Goal: Task Accomplishment & Management: Use online tool/utility

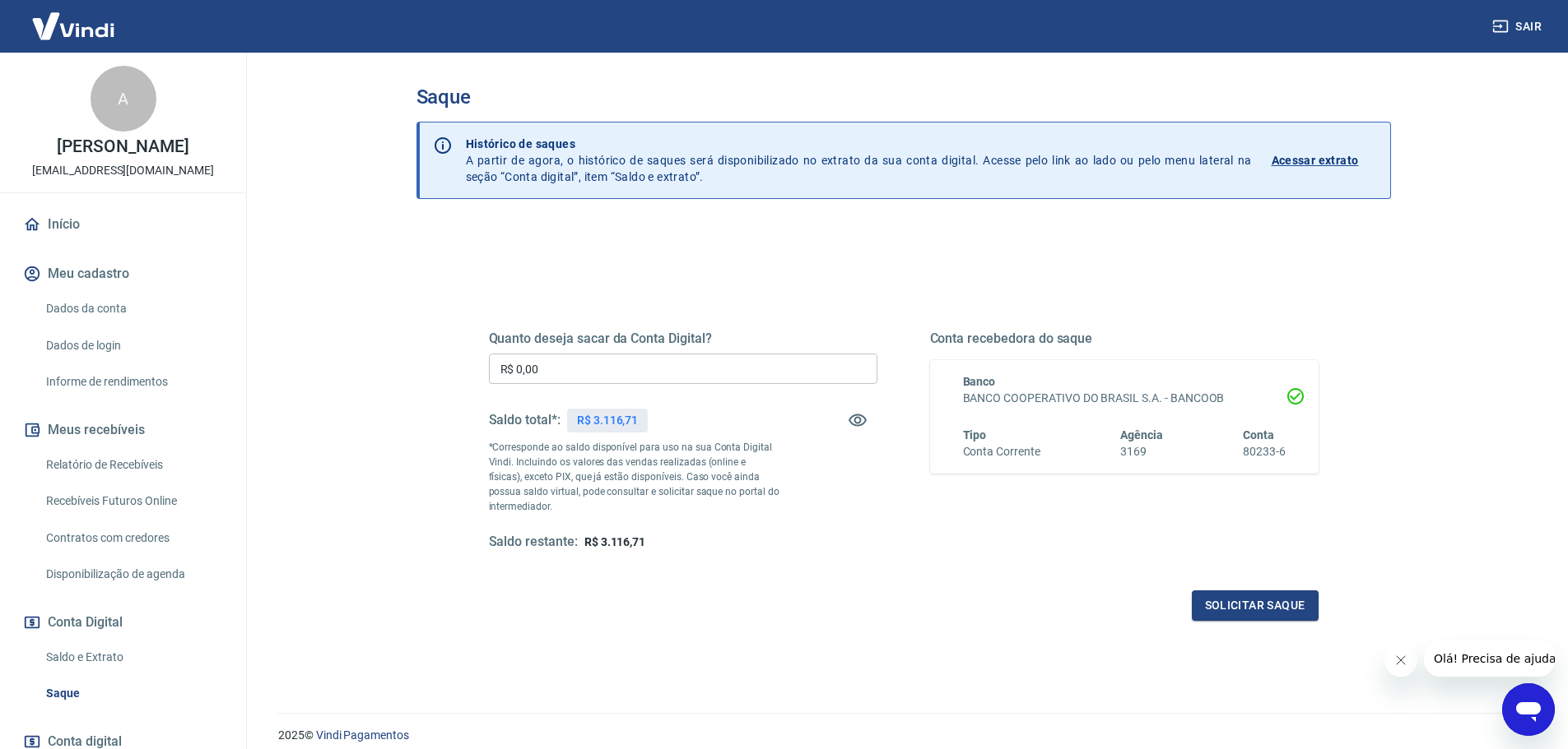
click at [602, 362] on input "R$ 0,00" at bounding box center [683, 368] width 389 height 30
type input "R$ 3.116,71"
click at [898, 527] on div "Quanto deseja sacar da Conta Digital? R$ 3.116,71 ​ Saldo total*: R$ 3.116,71 *…" at bounding box center [904, 441] width 830 height 220
click at [1209, 599] on button "Solicitar saque" at bounding box center [1254, 605] width 126 height 30
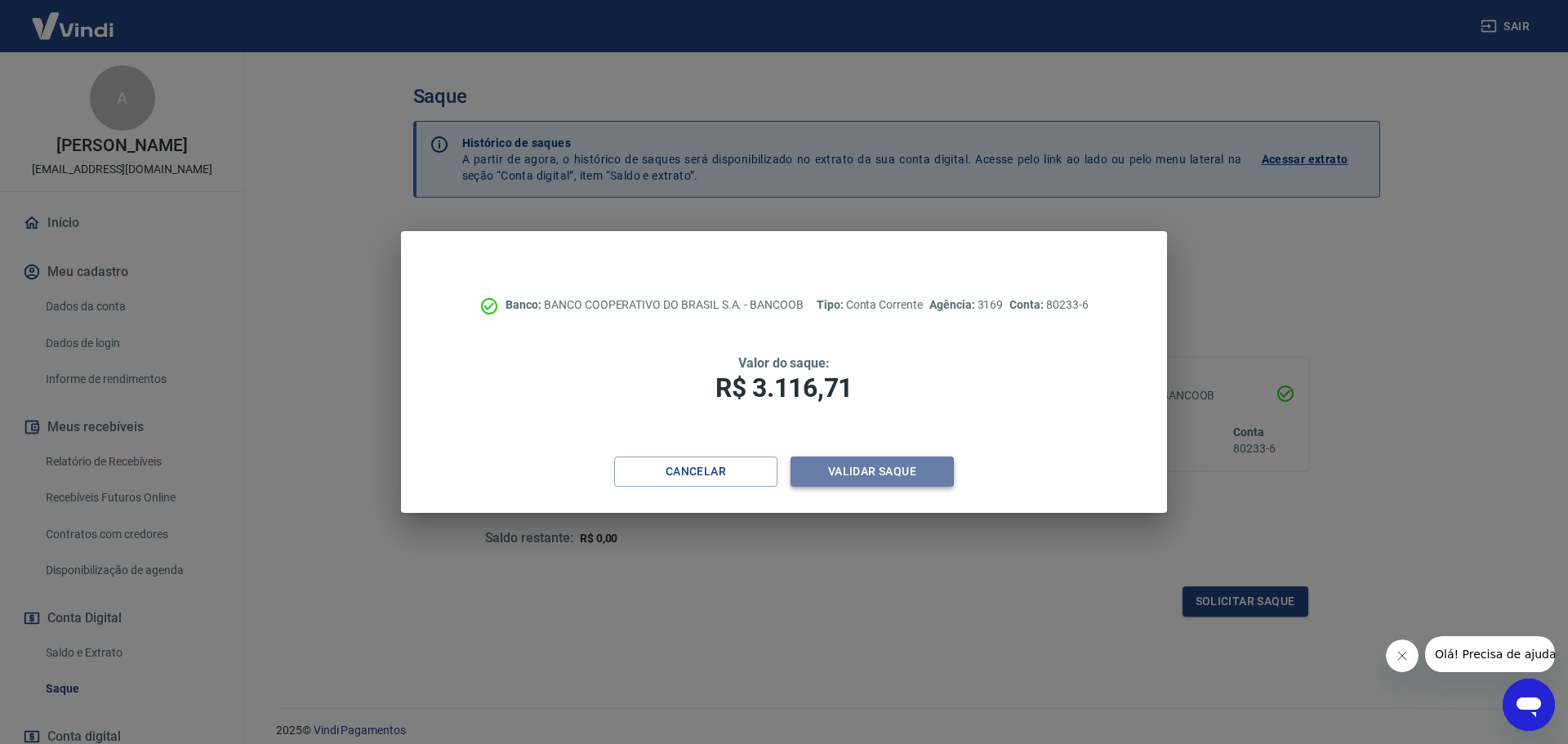
click at [917, 464] on button "Validar saque" at bounding box center [872, 472] width 163 height 30
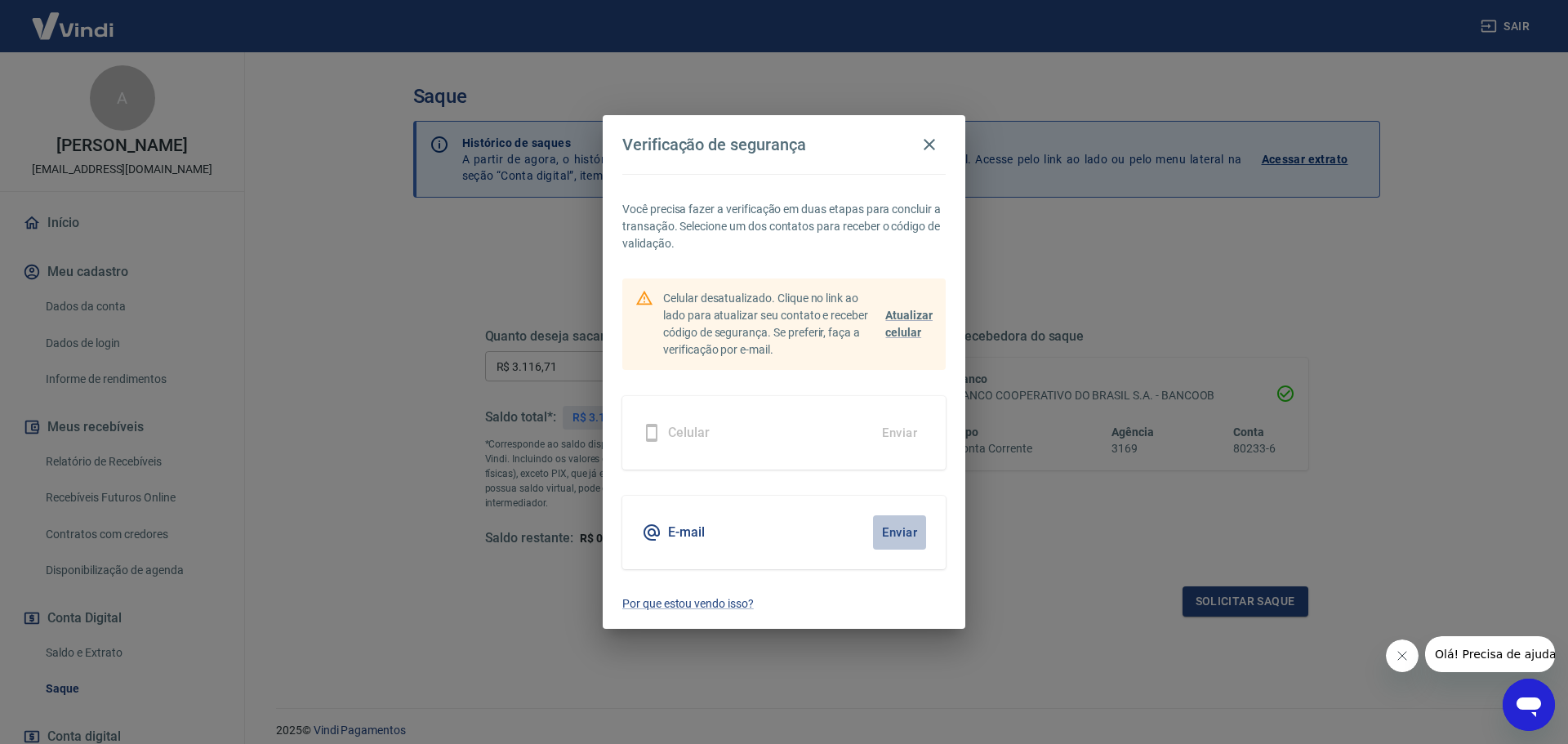
click at [911, 526] on button "Enviar" at bounding box center [899, 532] width 53 height 34
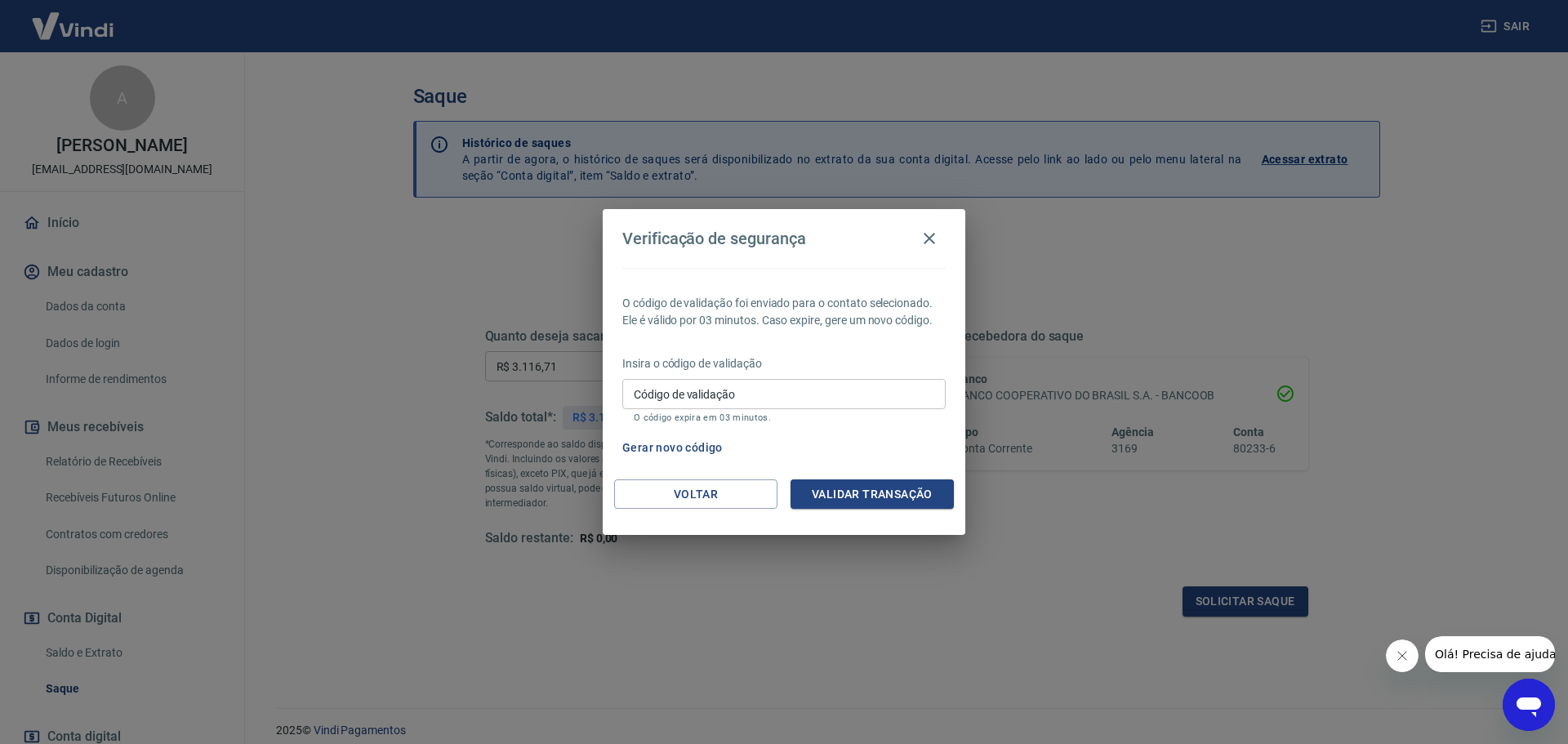
click at [769, 377] on div "Insira o código de validação Código de validação Código de validação O código e…" at bounding box center [784, 391] width 323 height 71
click at [768, 387] on input "Código de validação" at bounding box center [784, 394] width 323 height 30
paste input "662908"
type input "662908"
click at [887, 492] on button "Validar transação" at bounding box center [872, 494] width 163 height 30
